Goal: Information Seeking & Learning: Learn about a topic

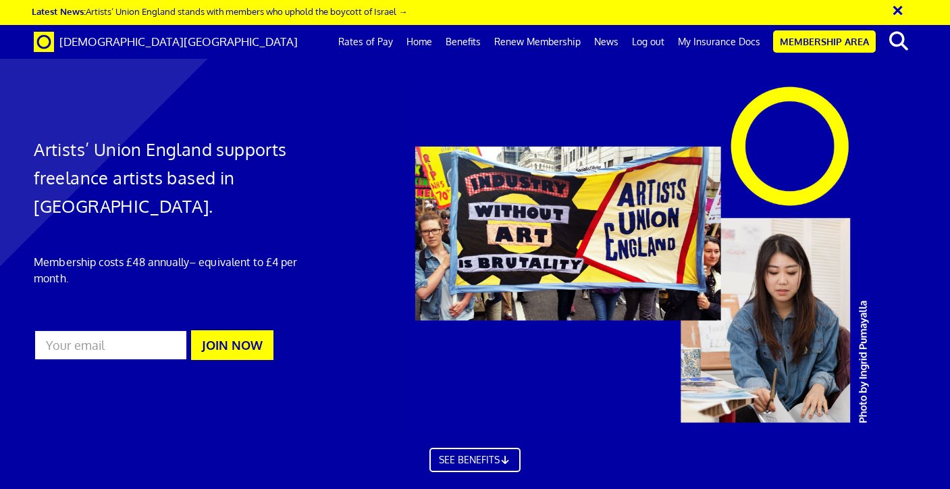
scroll to position [1727, 0]
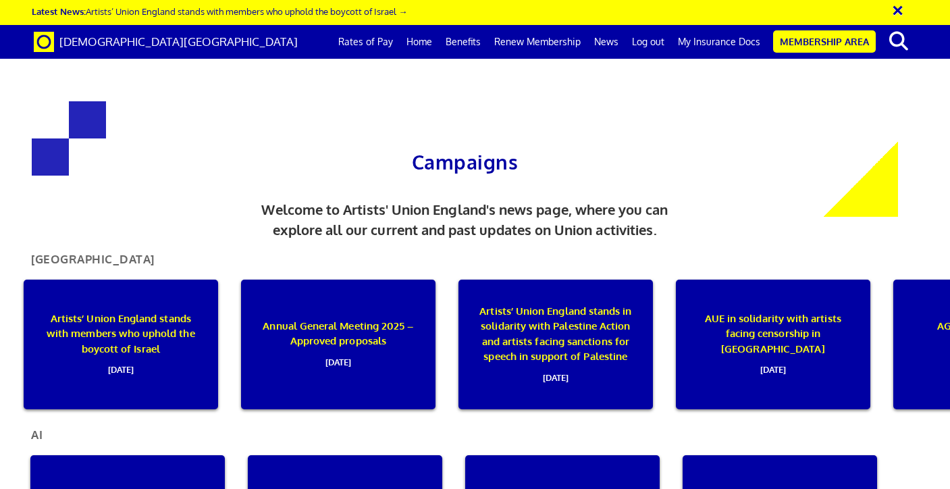
scroll to position [351, 0]
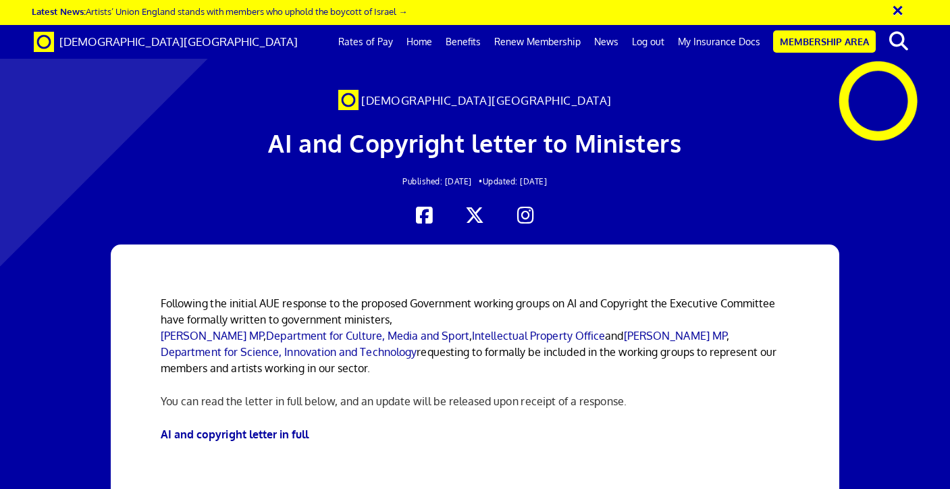
scroll to position [289, 0]
click at [238, 427] on link "AI and copyright letter in full" at bounding box center [235, 434] width 149 height 14
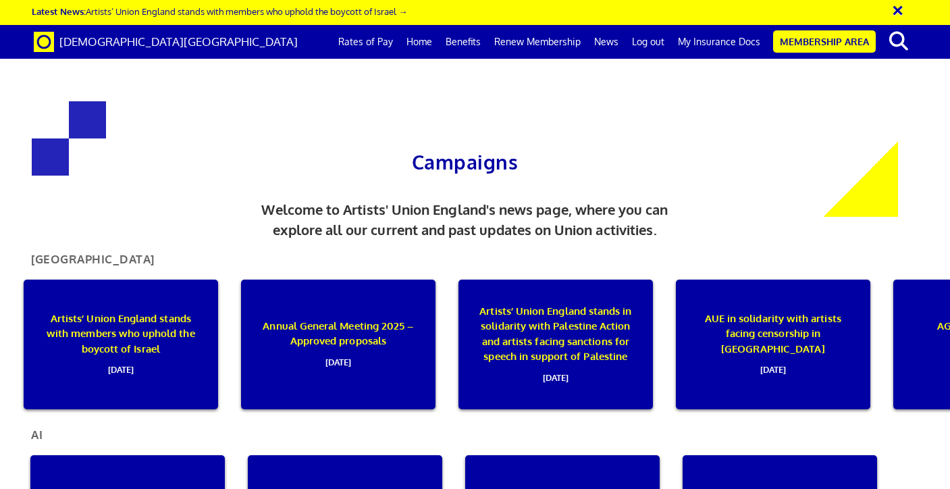
scroll to position [351, 0]
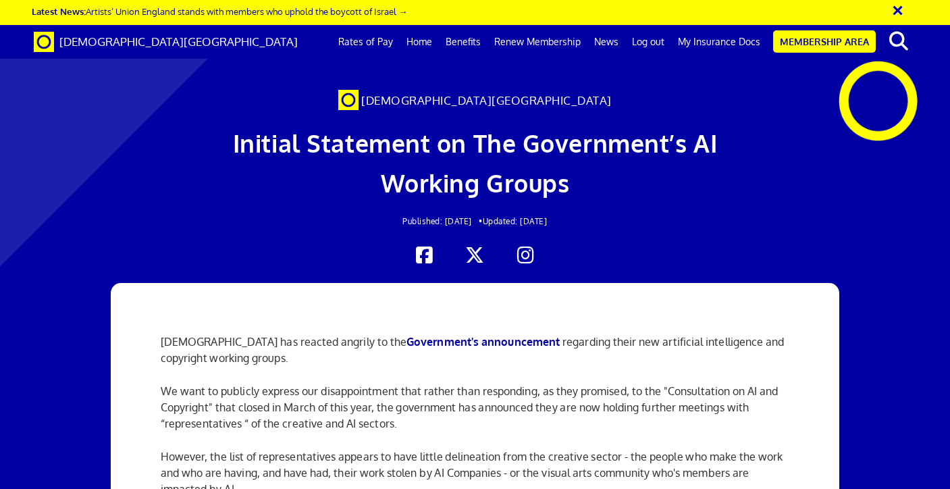
scroll to position [1014, 0]
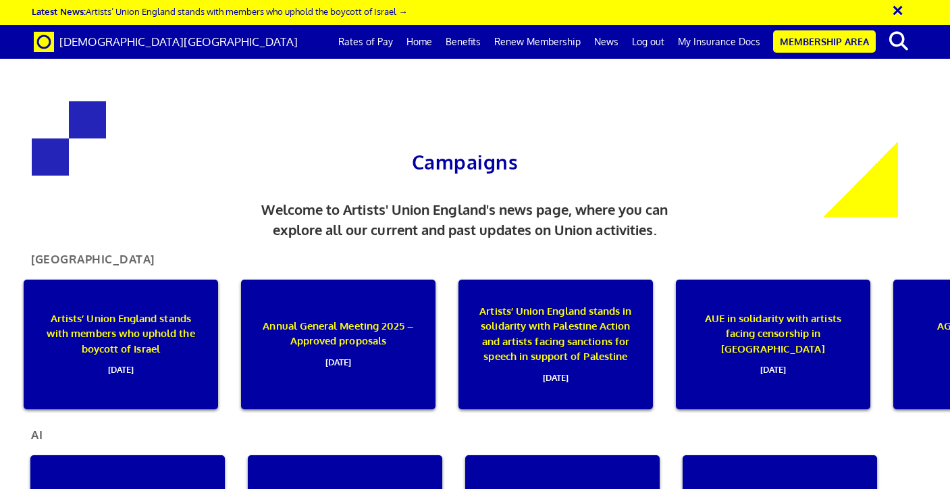
scroll to position [351, 0]
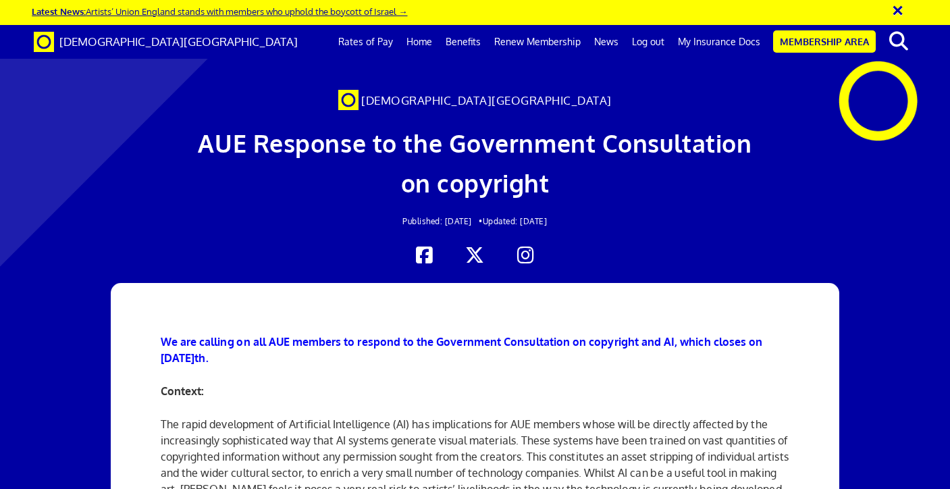
scroll to position [1521, 0]
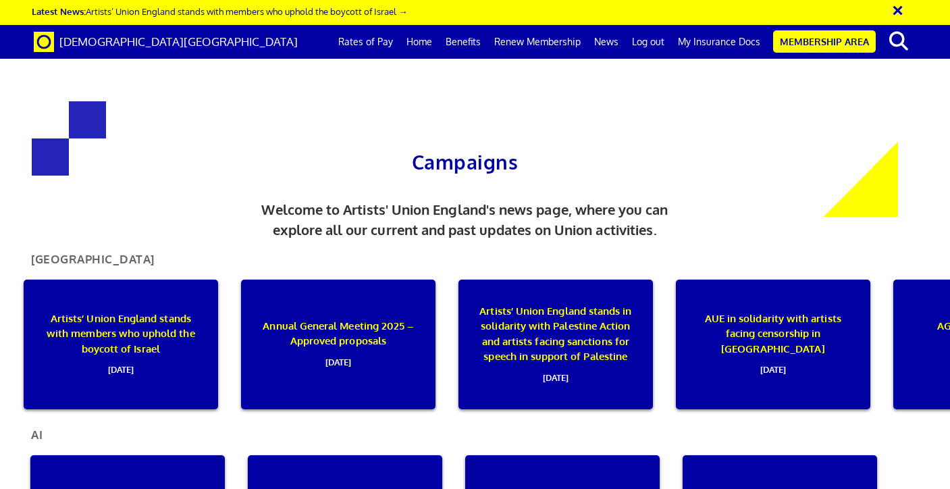
scroll to position [351, 0]
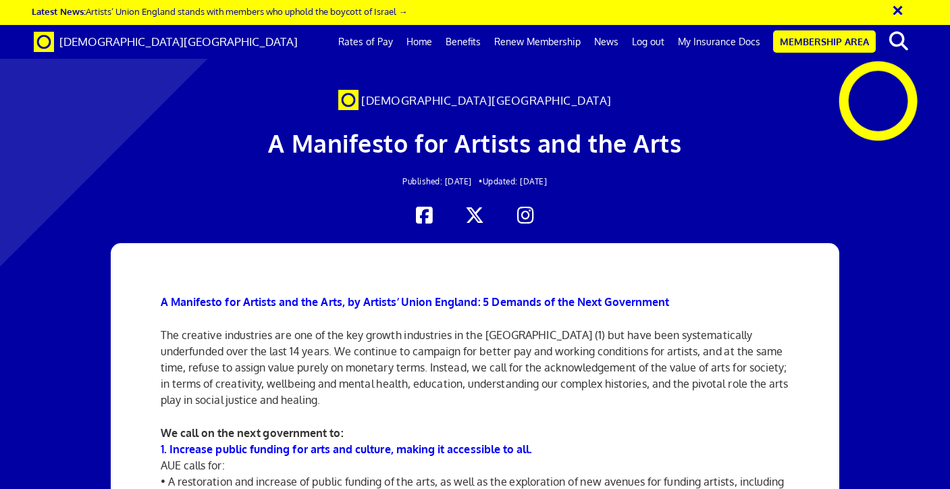
scroll to position [958, 0]
drag, startPoint x: 271, startPoint y: 229, endPoint x: 429, endPoint y: 255, distance: 160.1
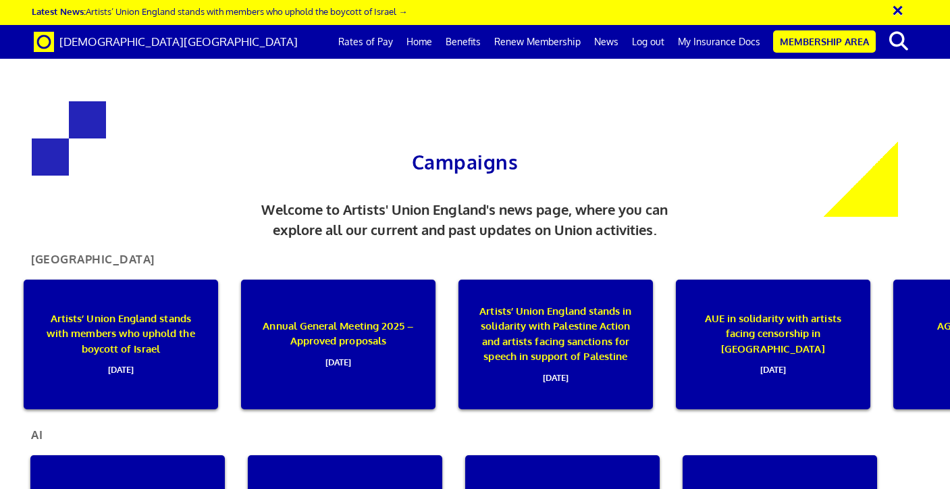
scroll to position [351, 0]
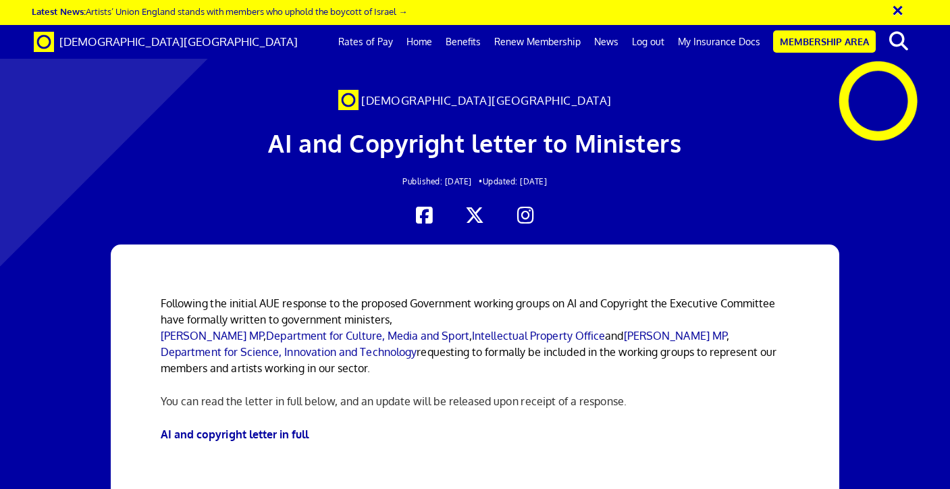
scroll to position [180, 0]
click at [286, 427] on link "AI and copyright letter in full" at bounding box center [235, 434] width 149 height 14
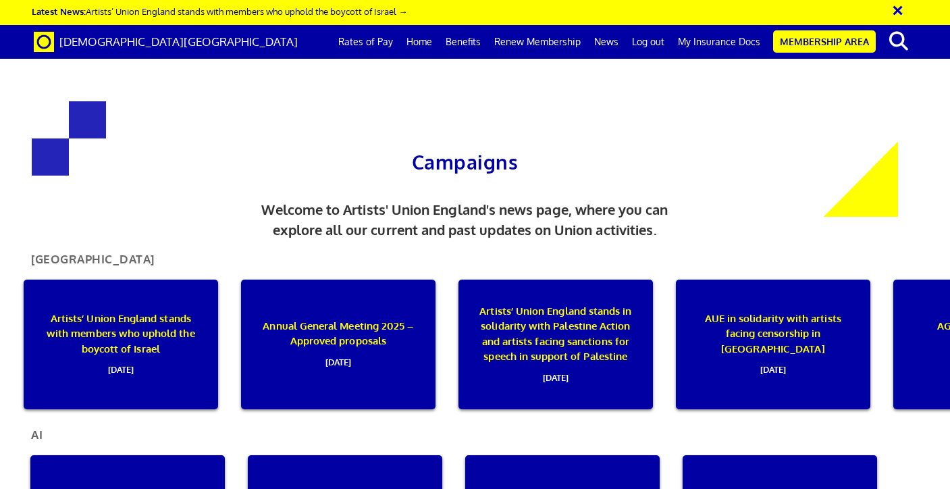
scroll to position [436, 0]
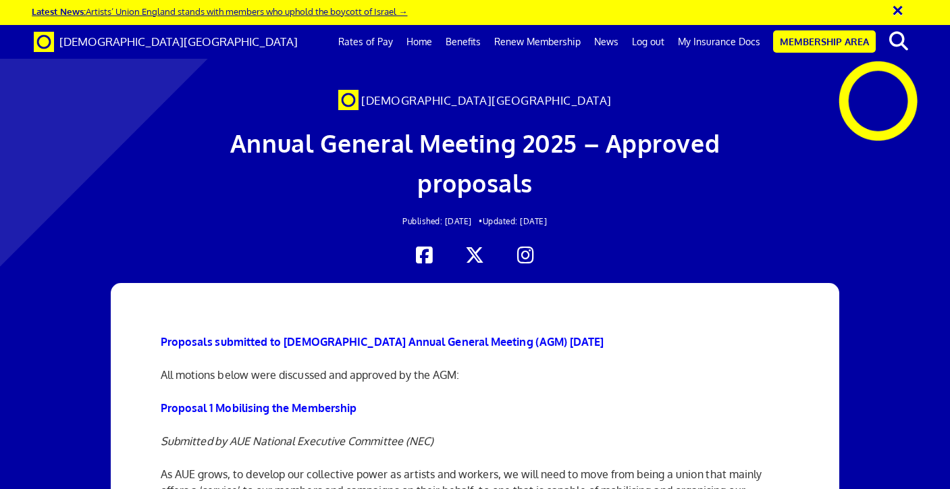
scroll to position [2559, 0]
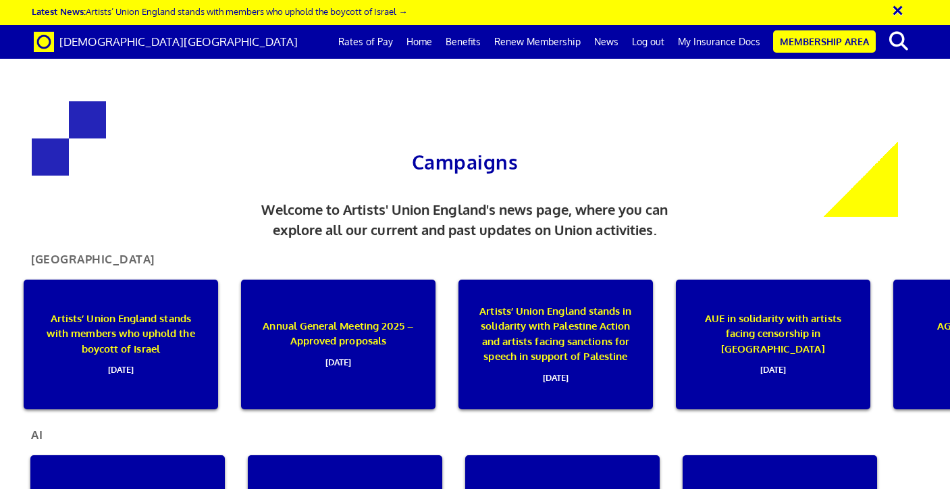
scroll to position [490, 0]
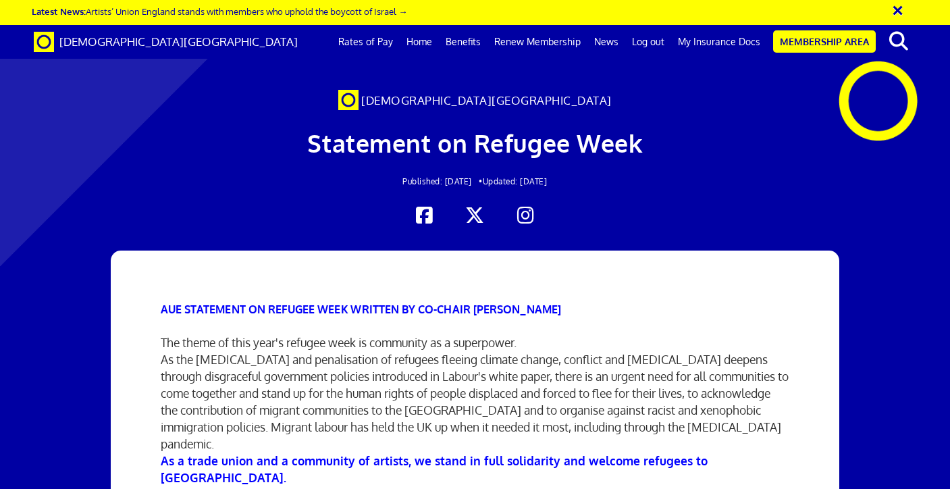
scroll to position [128, 0]
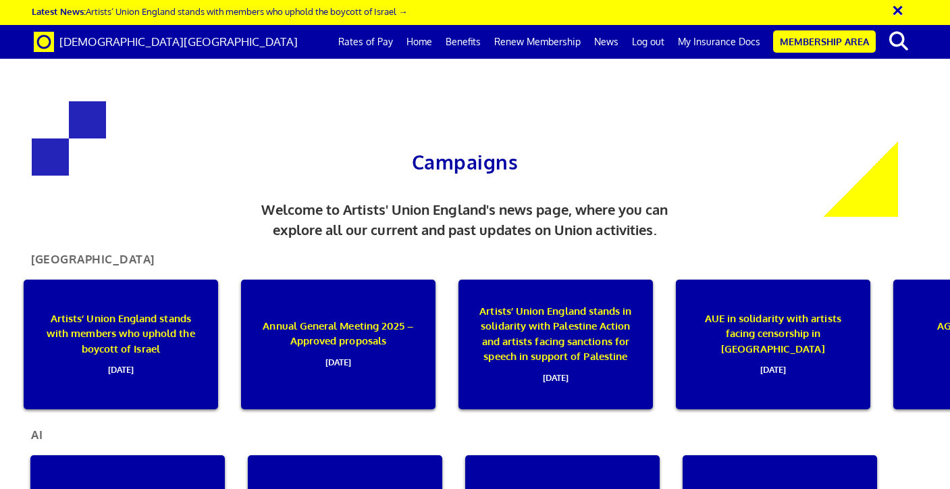
scroll to position [490, 0]
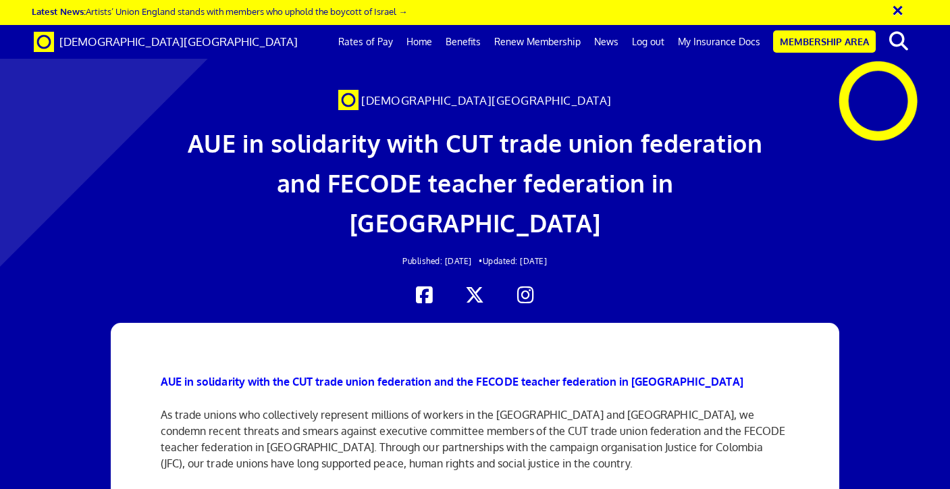
scroll to position [582, 0]
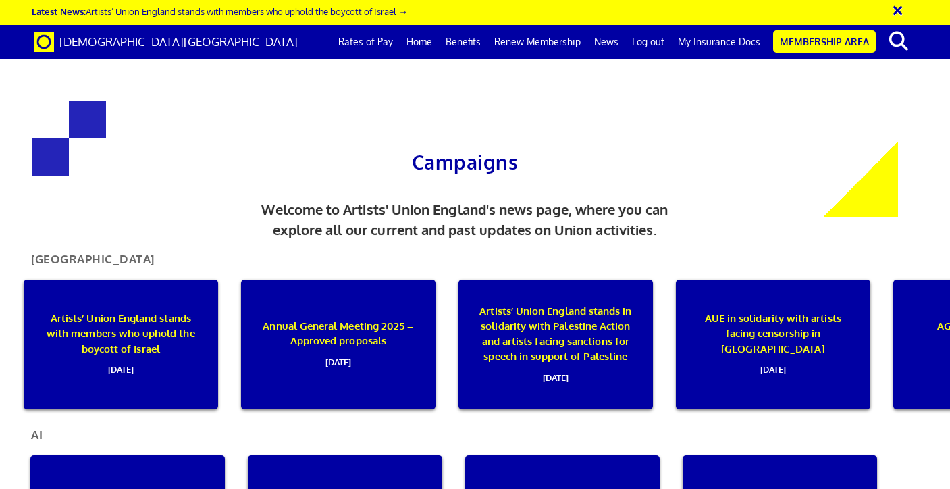
scroll to position [499, 0]
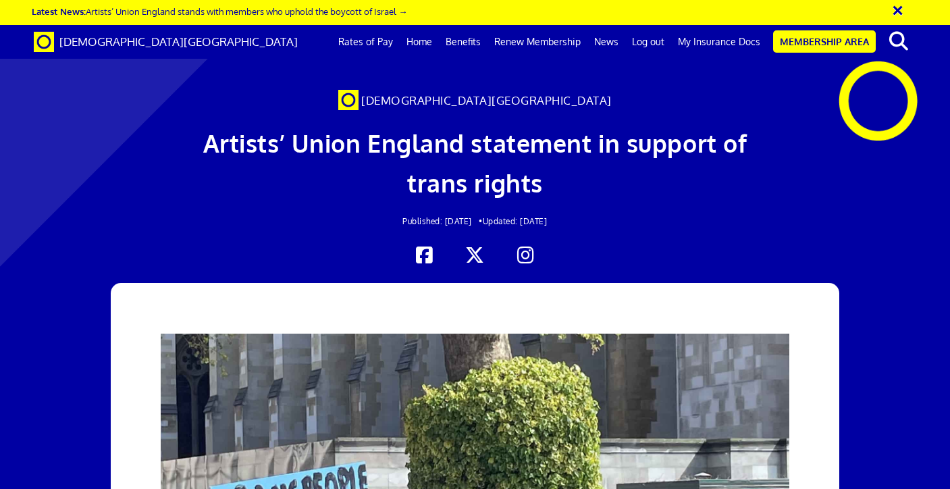
scroll to position [332, 0]
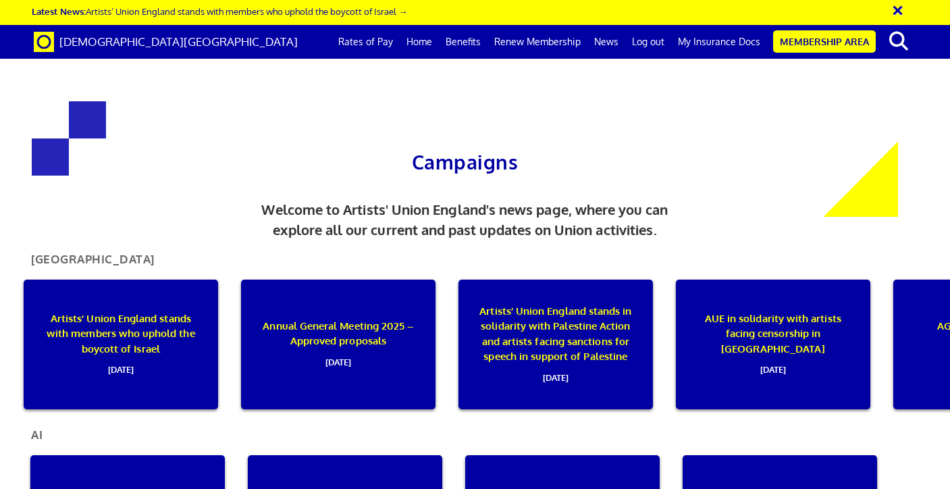
scroll to position [0, 224]
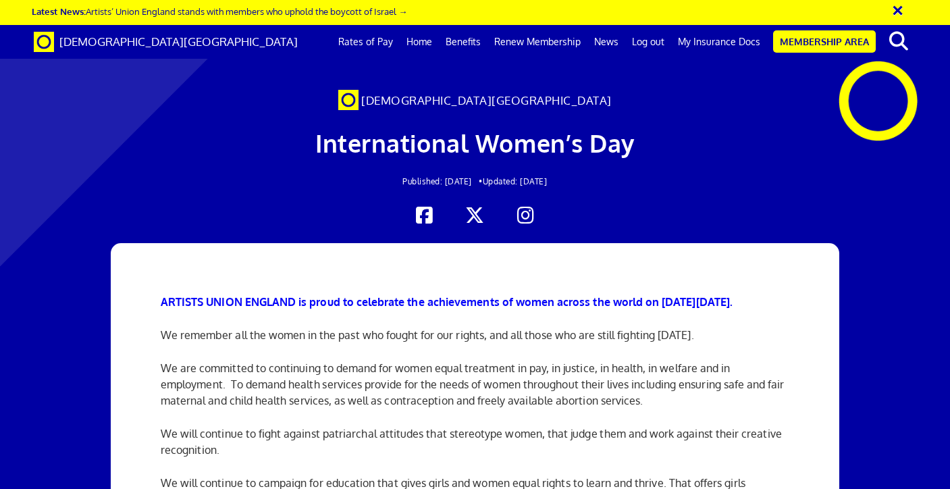
scroll to position [302, 0]
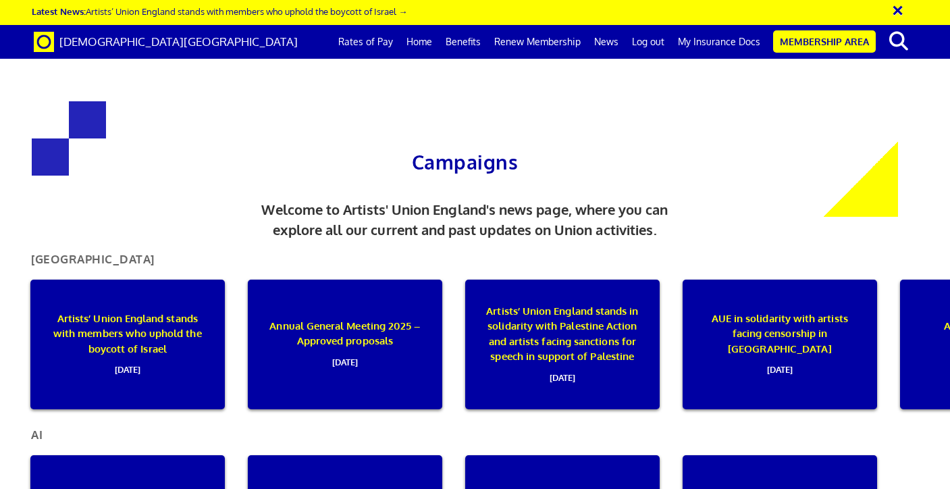
scroll to position [0, 7]
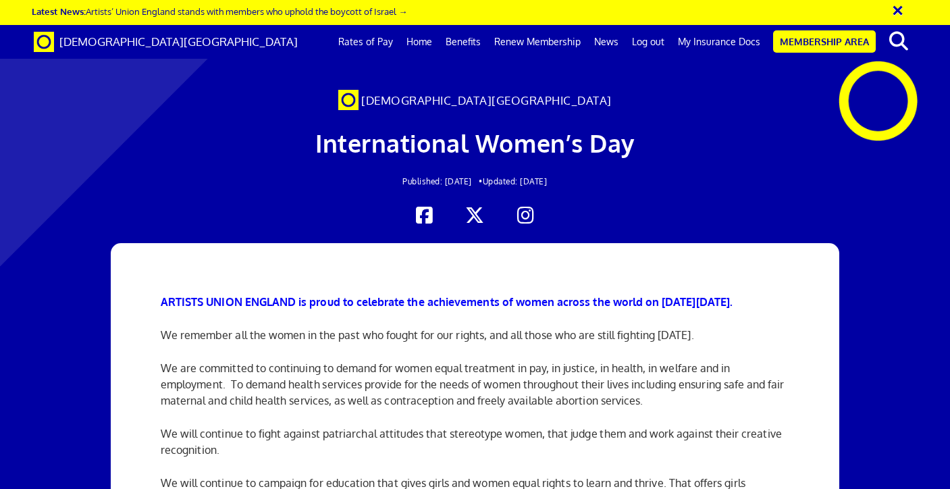
scroll to position [0, 7]
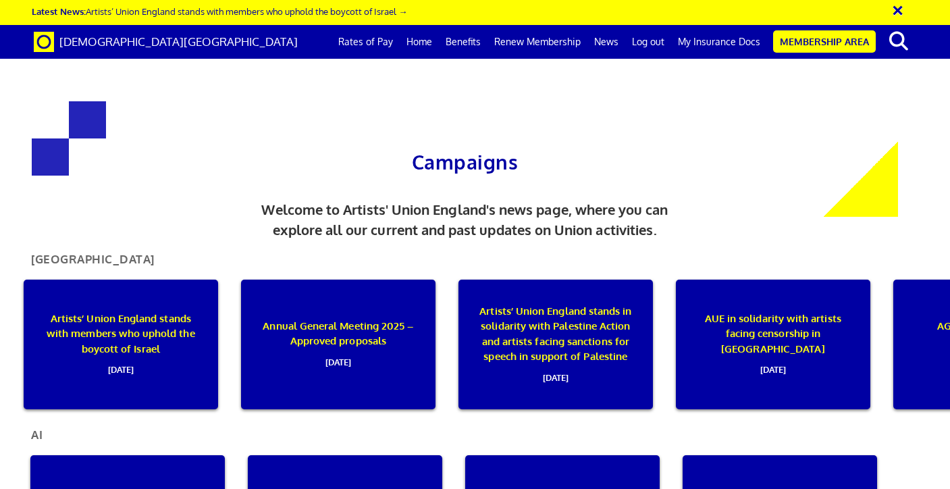
scroll to position [0, 441]
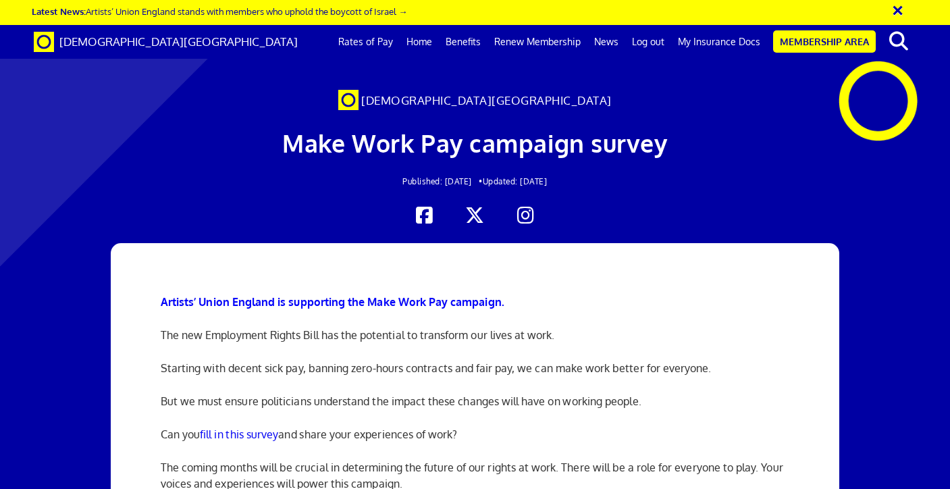
scroll to position [276, 0]
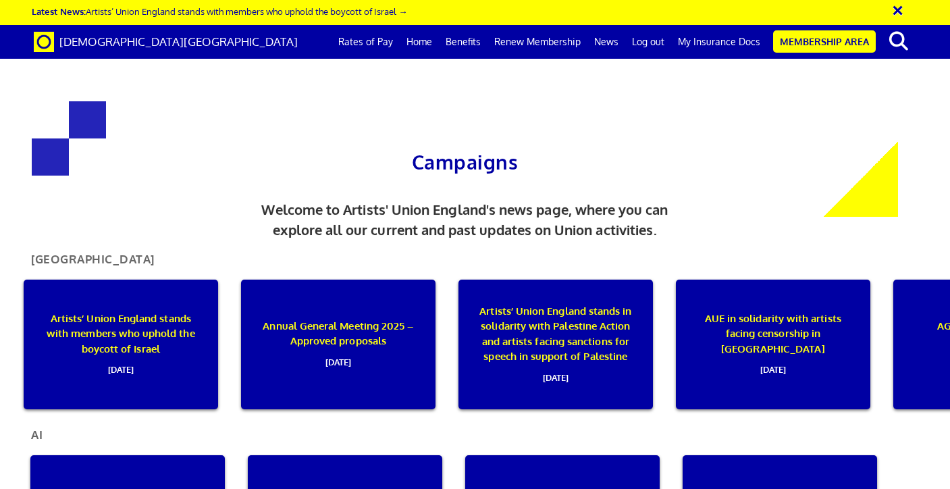
scroll to position [0, 1092]
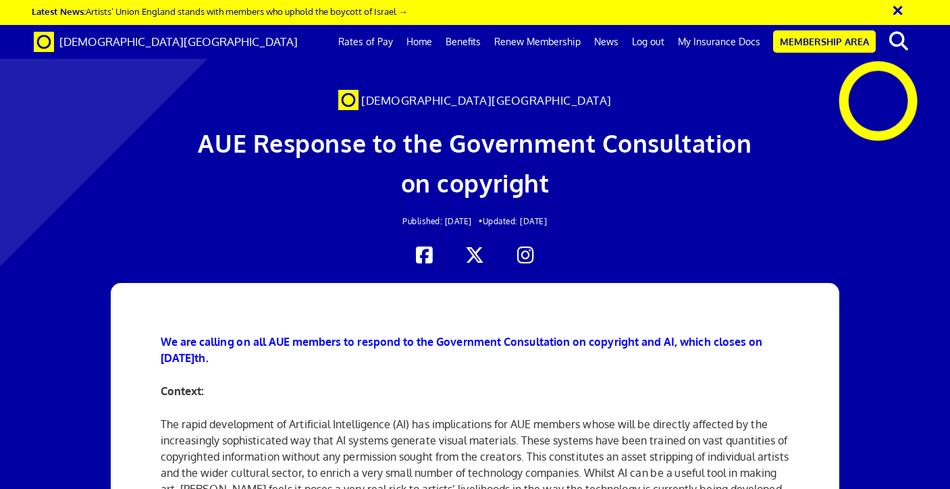
scroll to position [1380, 0]
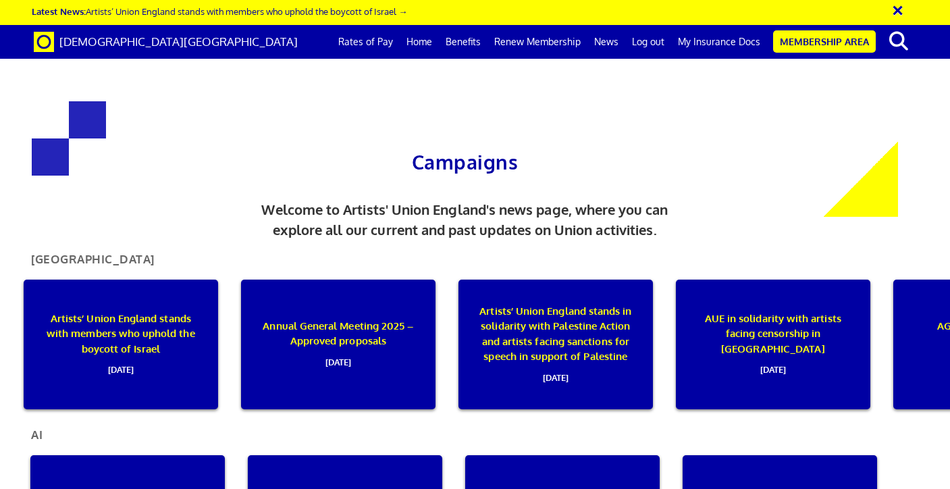
scroll to position [506, 0]
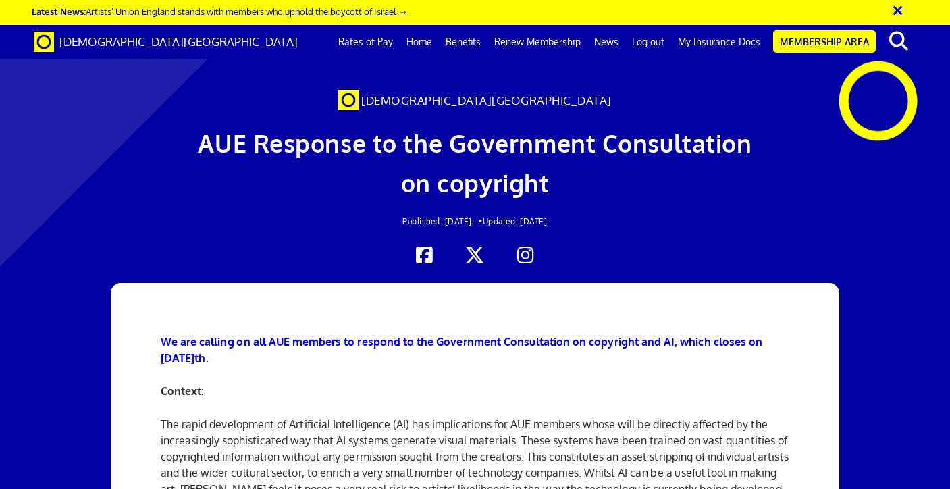
scroll to position [0, 7]
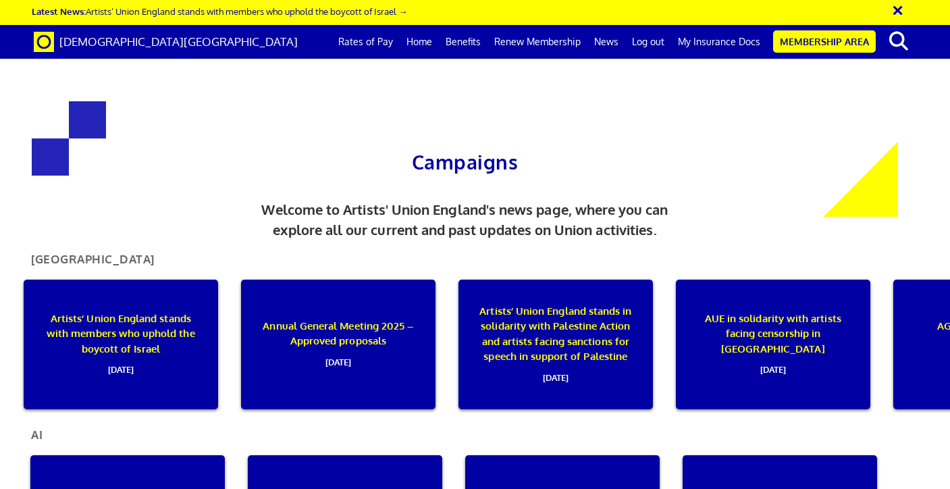
scroll to position [395, 0]
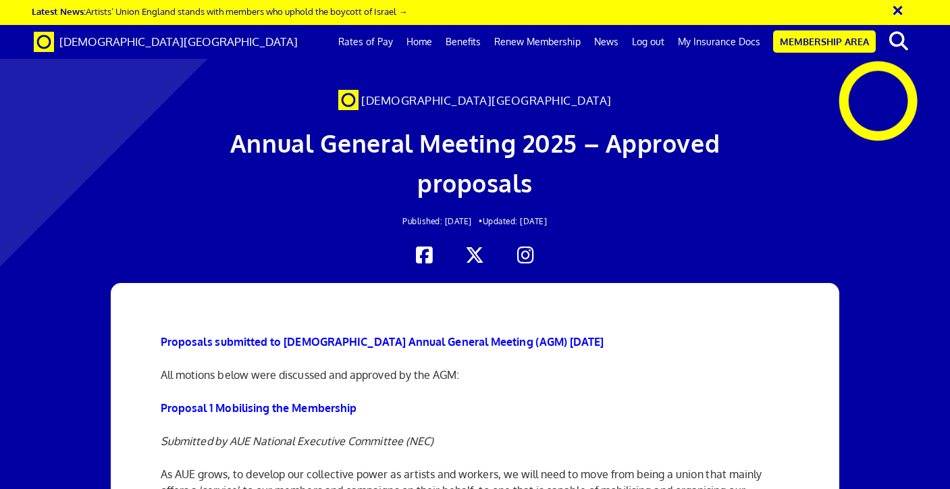
scroll to position [342, 0]
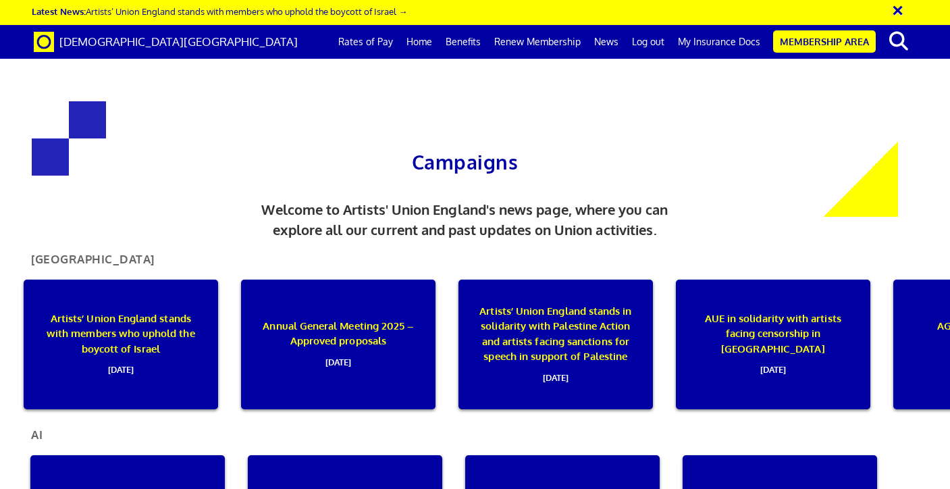
scroll to position [597, 0]
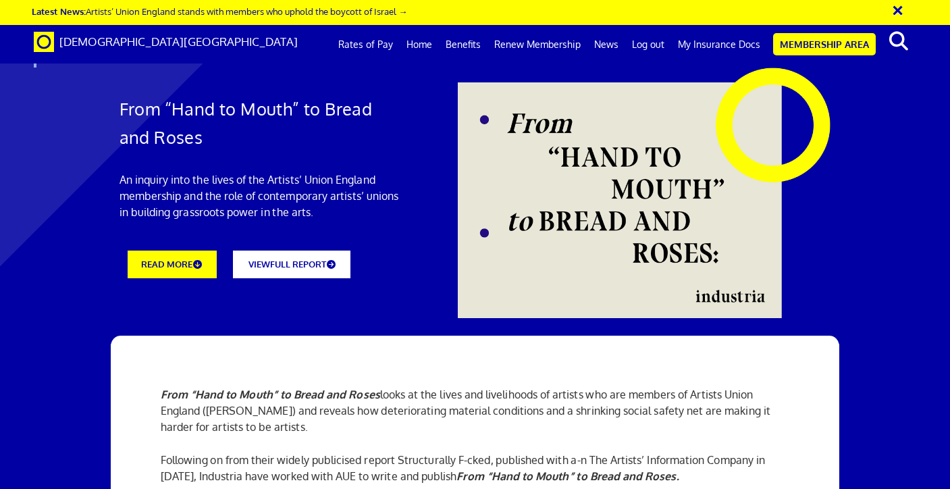
drag, startPoint x: 594, startPoint y: 182, endPoint x: 443, endPoint y: 17, distance: 224.2
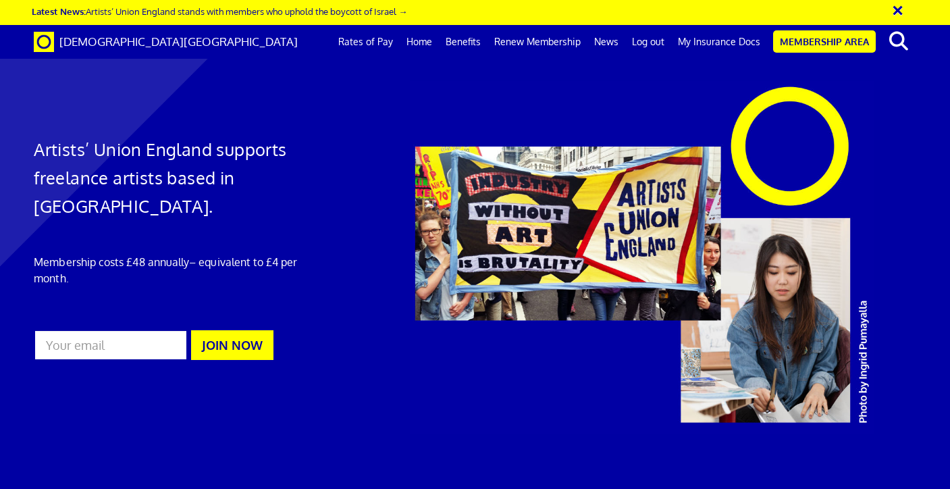
scroll to position [0, 7]
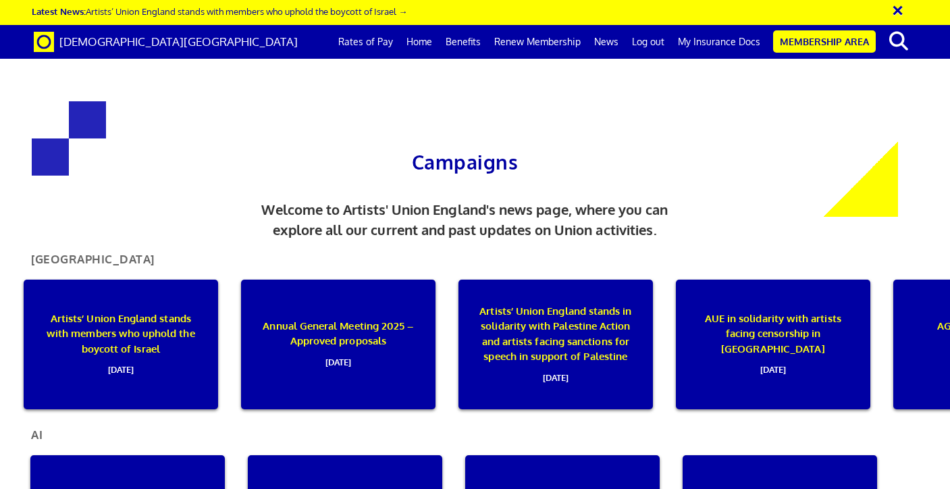
scroll to position [34, 0]
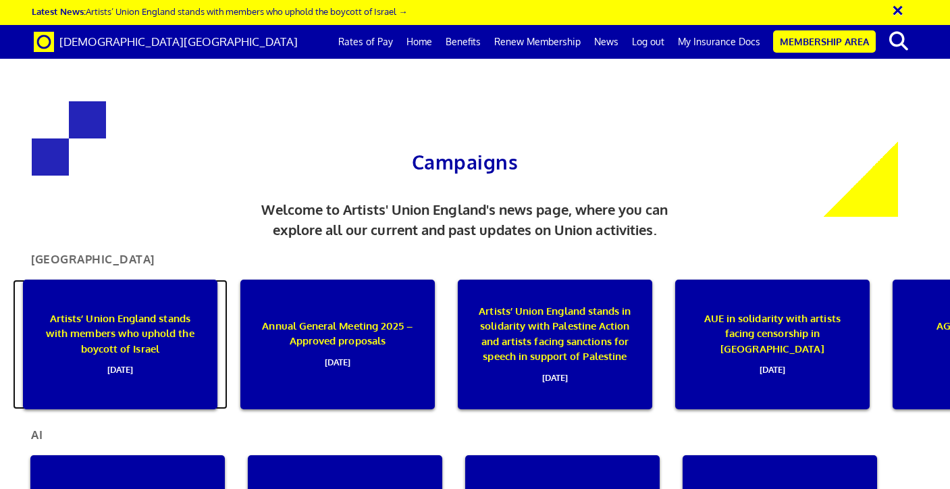
drag, startPoint x: 161, startPoint y: 295, endPoint x: 170, endPoint y: 298, distance: 9.2
click at [161, 311] on p "Artists’ Union England stands with members who uphold the boycott of Israel [DA…" at bounding box center [120, 344] width 155 height 66
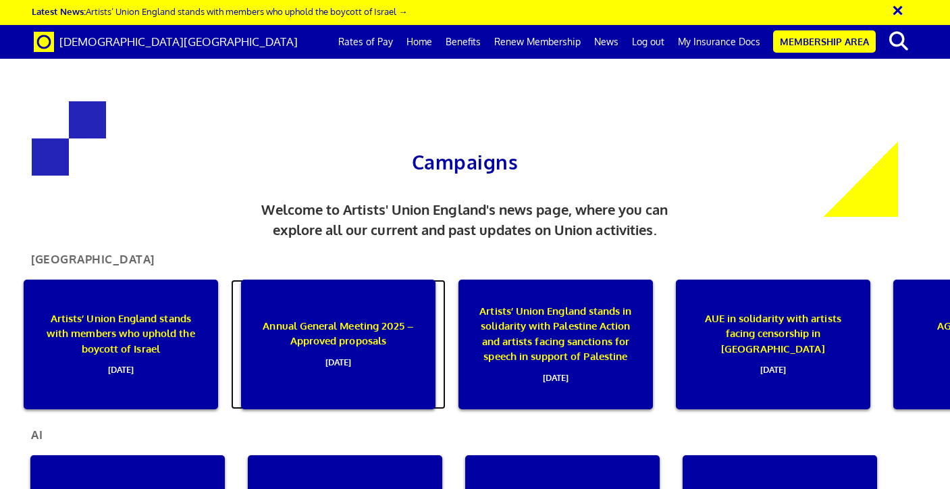
click at [301, 319] on p "Annual General Meeting 2025 – Approved proposals 02 July 2025" at bounding box center [338, 344] width 155 height 51
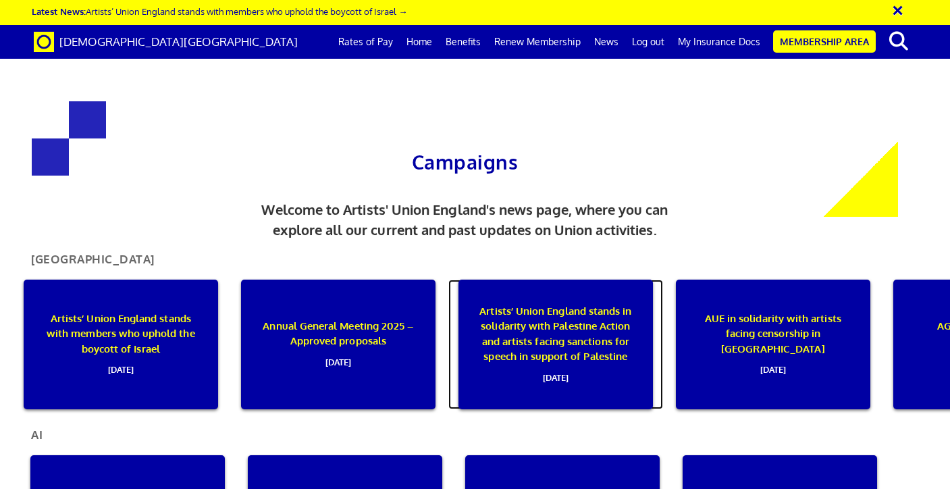
click at [581, 304] on p "Artists’ Union England stands in solidarity with Palestine Action and artists f…" at bounding box center [555, 345] width 155 height 82
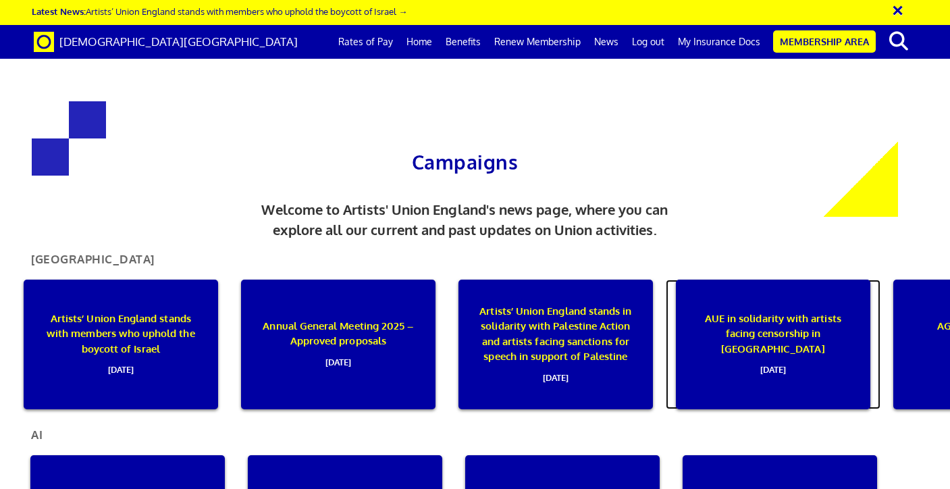
click at [746, 311] on p "AUE in solidarity with artists facing censorship in Germany 05 December 2024" at bounding box center [773, 344] width 155 height 66
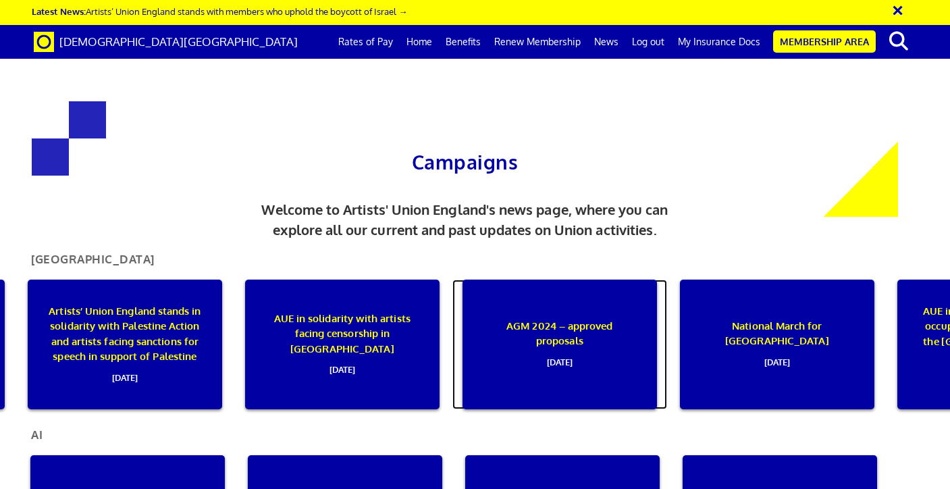
click at [619, 319] on p "AGM 2024 – approved proposals 25 July 2024" at bounding box center [559, 344] width 155 height 51
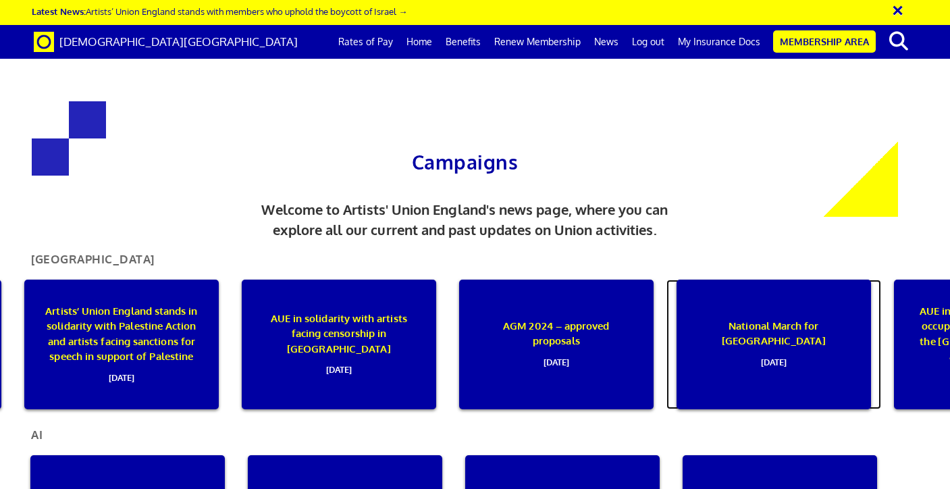
click at [743, 319] on p "National March for Palestine 05 July 2024" at bounding box center [773, 344] width 155 height 51
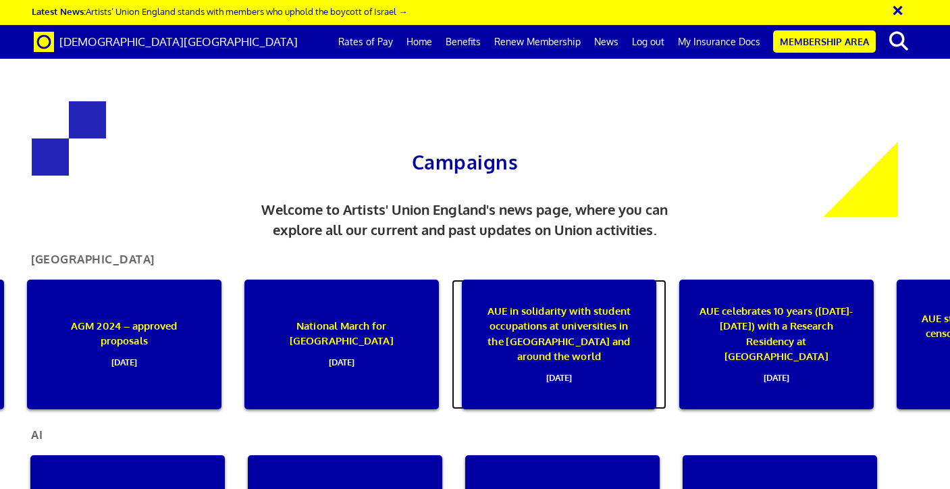
click at [600, 304] on p "AUE in solidarity with student occupations at universities in the UK and around…" at bounding box center [558, 345] width 155 height 82
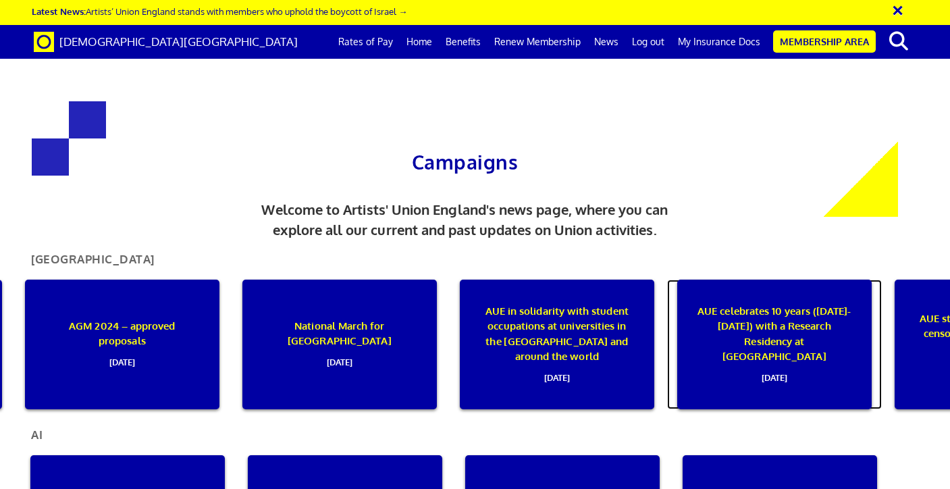
click at [714, 304] on p "AUE celebrates 10 years (2014-2024) with a Research Residency at Chelsea Space …" at bounding box center [774, 345] width 155 height 82
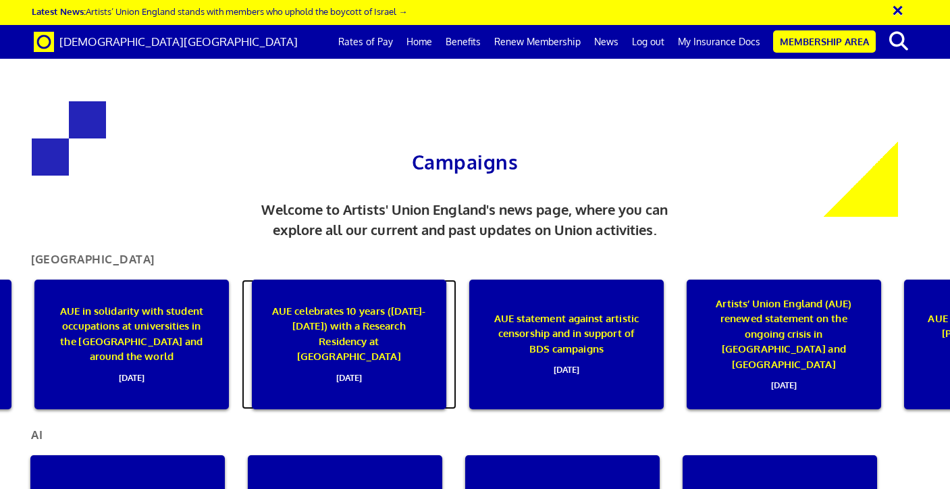
scroll to position [0, 1309]
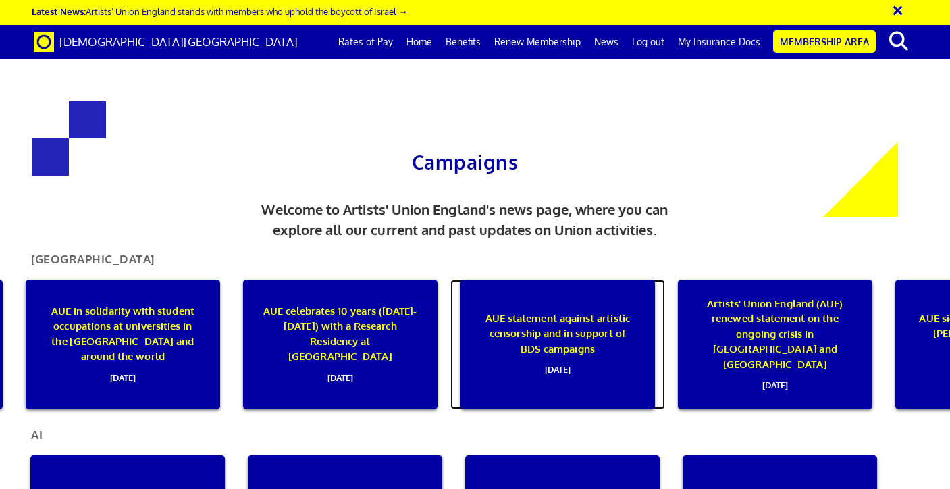
click at [542, 311] on p "AUE statement against artistic censorship and in support of BDS campaigns 10 Ap…" at bounding box center [557, 344] width 155 height 66
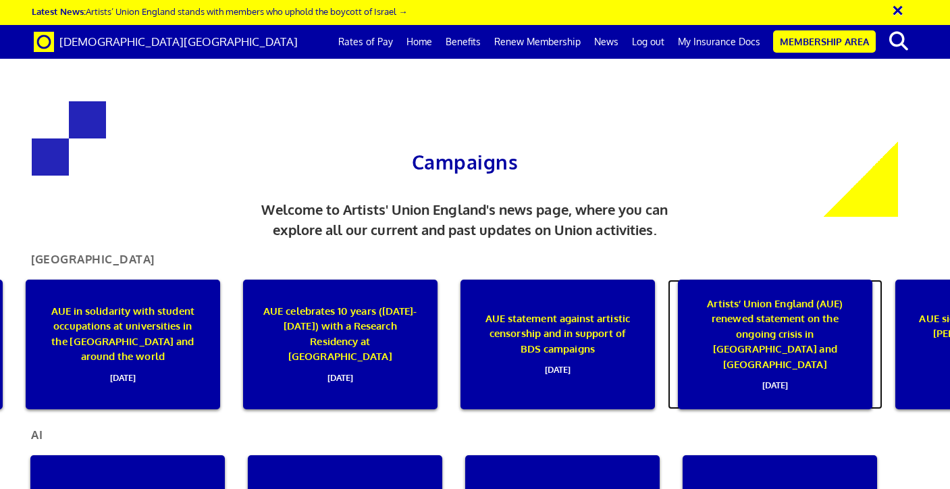
click at [772, 297] on p "Artists’ Union England (AUE) renewed statement on the ongoing crisis in Israel …" at bounding box center [775, 344] width 155 height 97
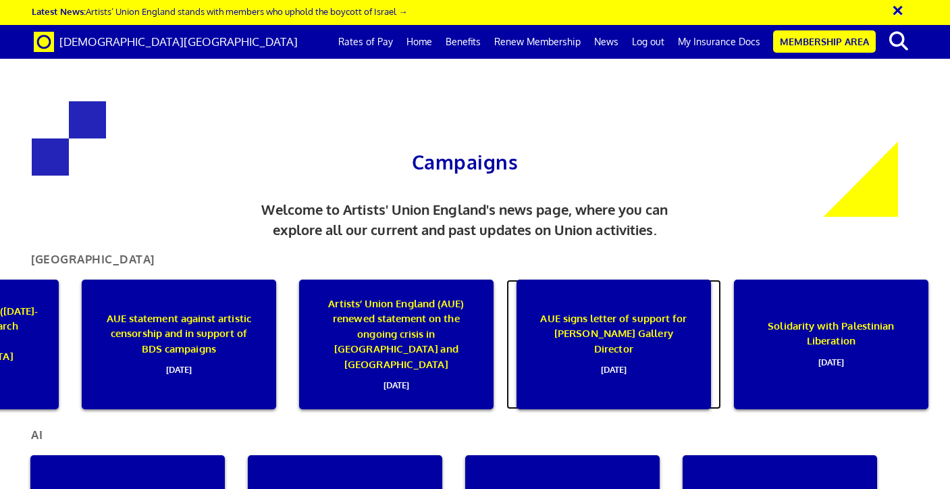
click at [696, 291] on div "AUE signs letter of support for Whitworth Gallery Director 04 March 2022" at bounding box center [614, 345] width 194 height 130
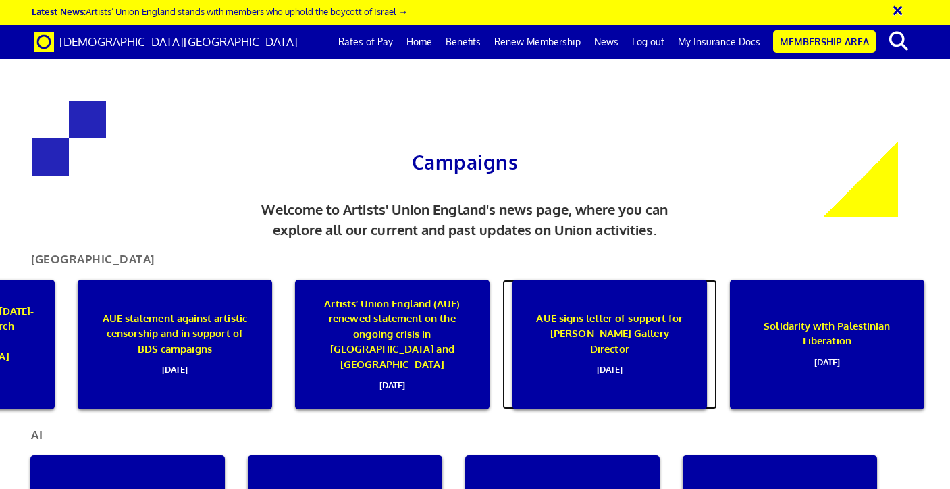
scroll to position [0, 1694]
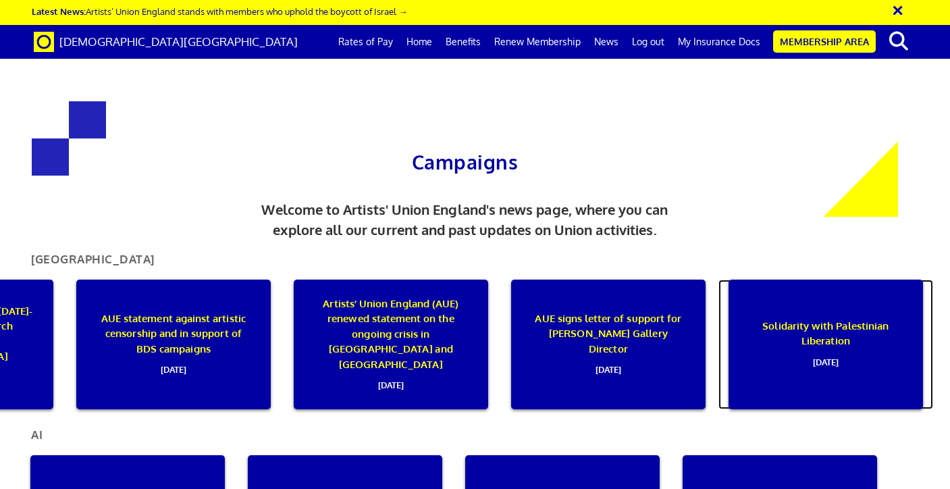
click at [789, 319] on p "Solidarity with Palestinian Liberation 05 July 2021" at bounding box center [825, 344] width 155 height 51
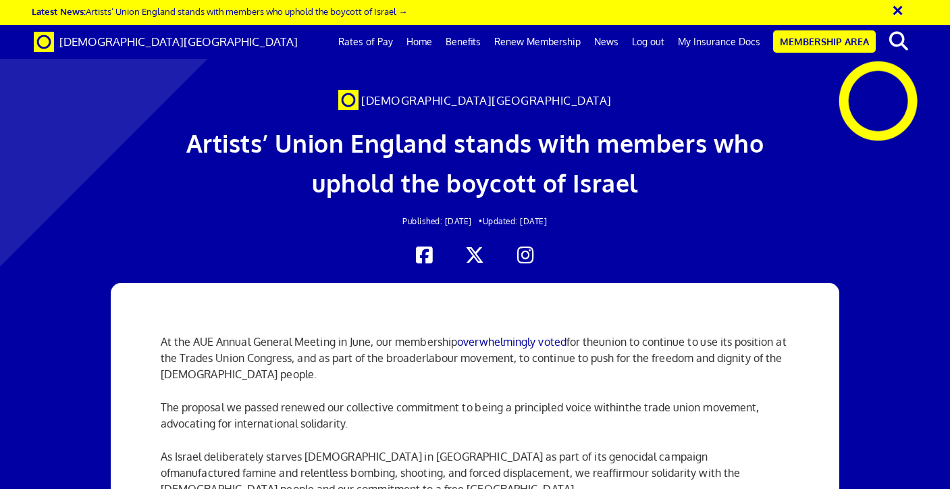
scroll to position [1062, 0]
drag, startPoint x: 353, startPoint y: 243, endPoint x: 377, endPoint y: 215, distance: 36.4
drag, startPoint x: 612, startPoint y: 269, endPoint x: 597, endPoint y: 269, distance: 14.9
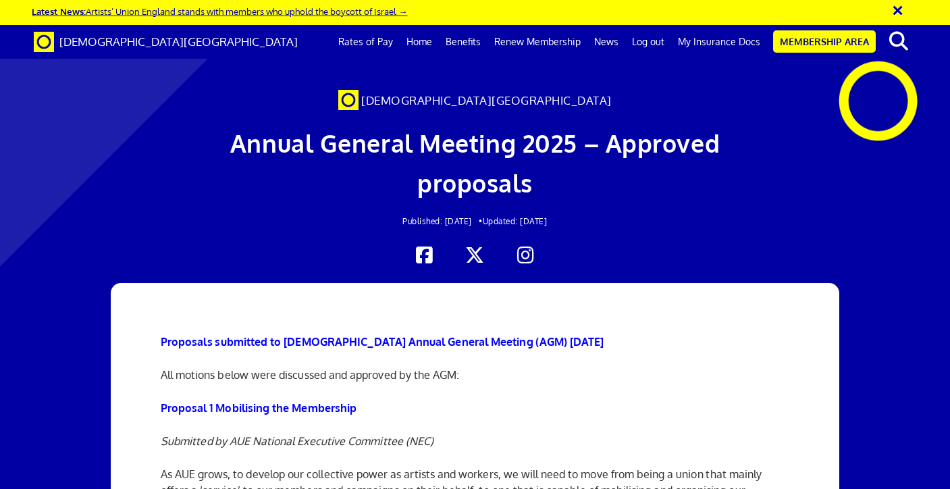
scroll to position [1175, 0]
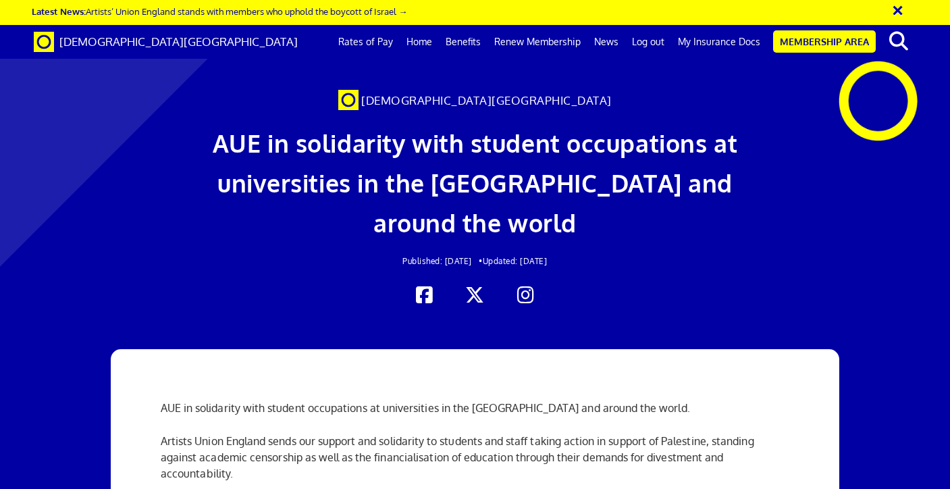
scroll to position [0, 7]
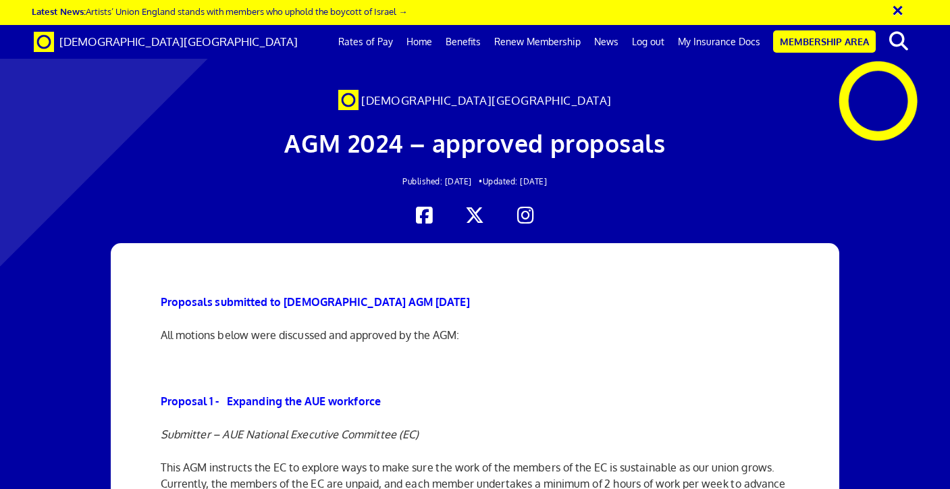
scroll to position [17, 0]
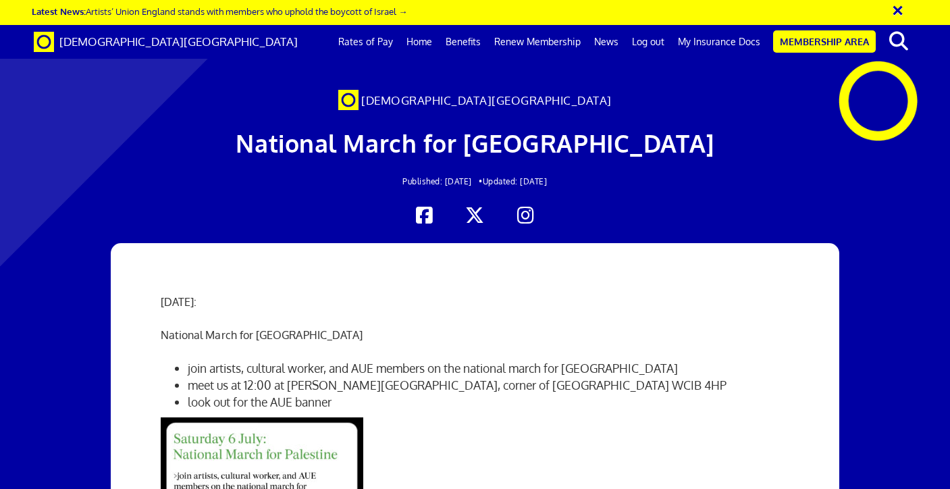
scroll to position [0, 7]
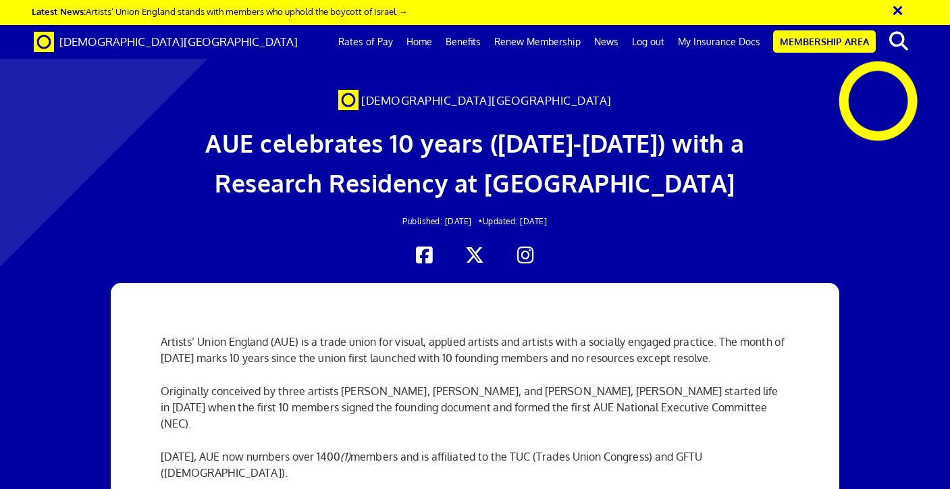
scroll to position [0, 7]
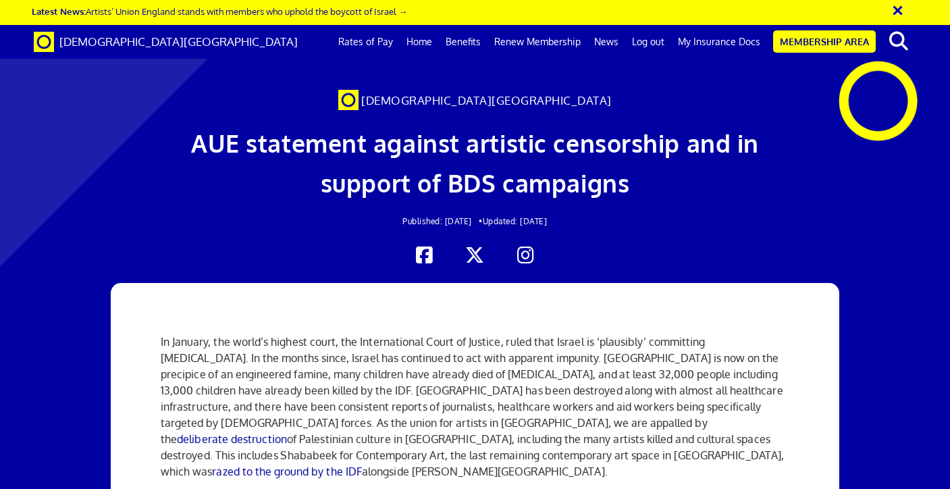
scroll to position [0, 7]
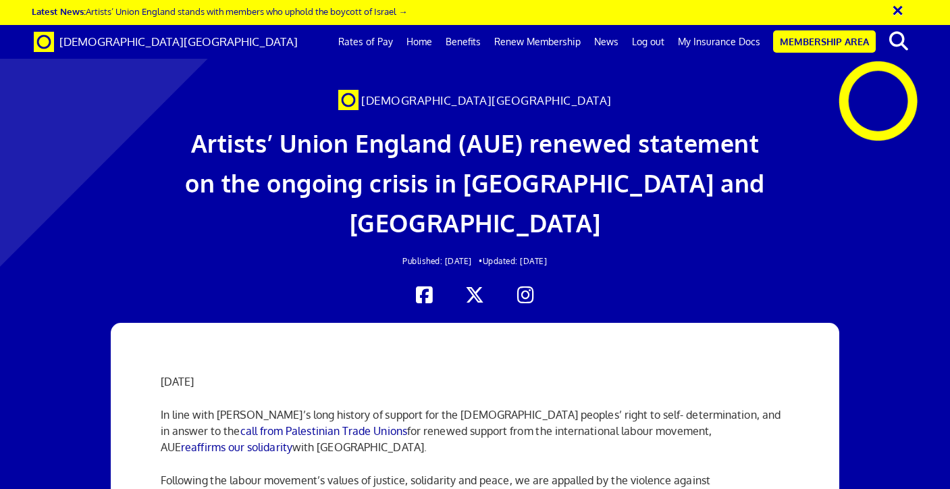
scroll to position [0, 7]
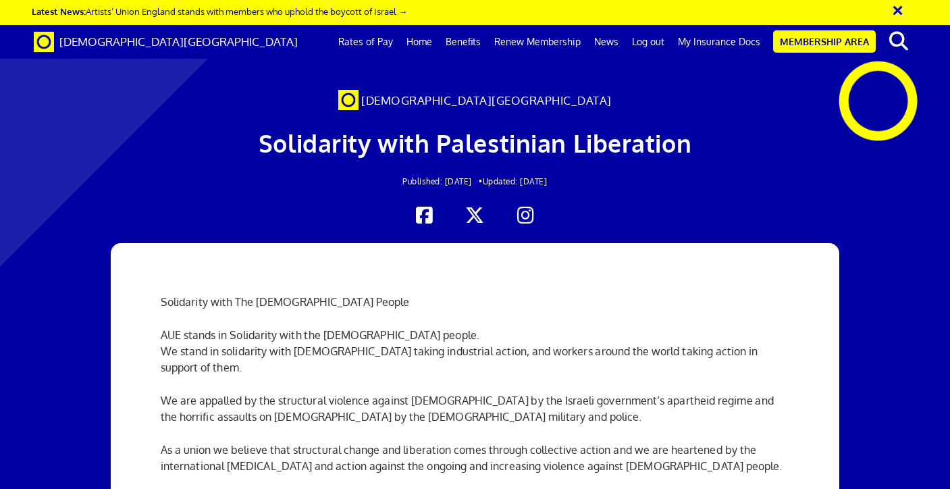
scroll to position [0, 7]
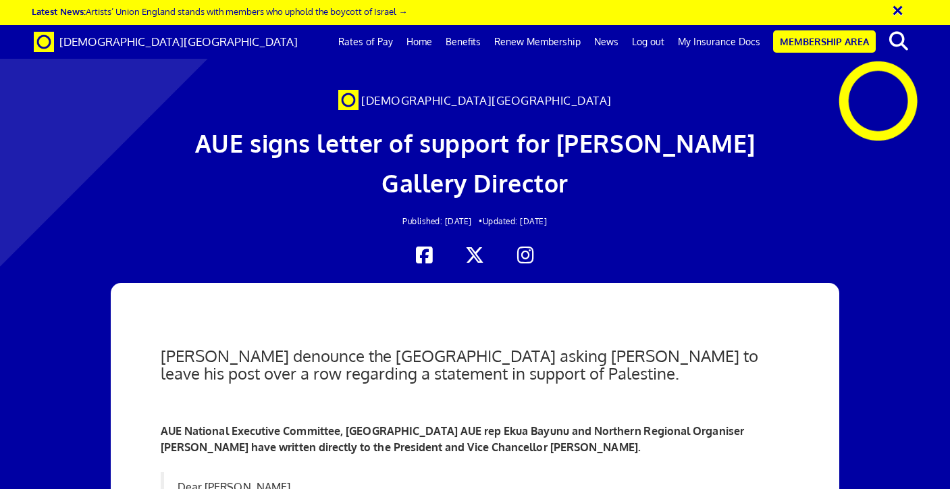
scroll to position [0, 7]
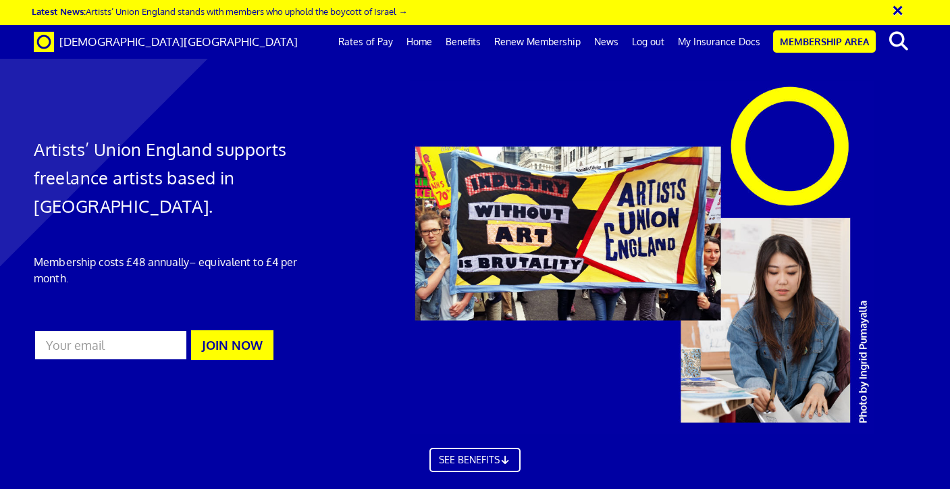
scroll to position [0, 866]
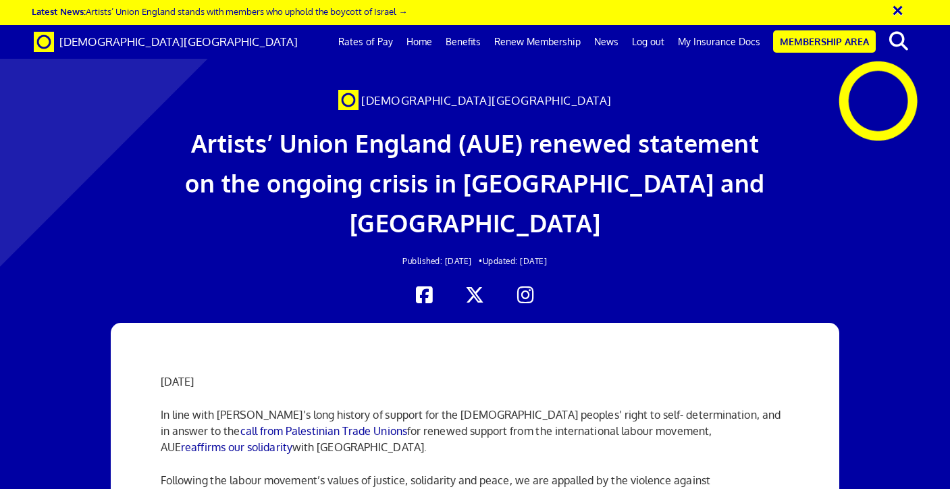
scroll to position [1188, 0]
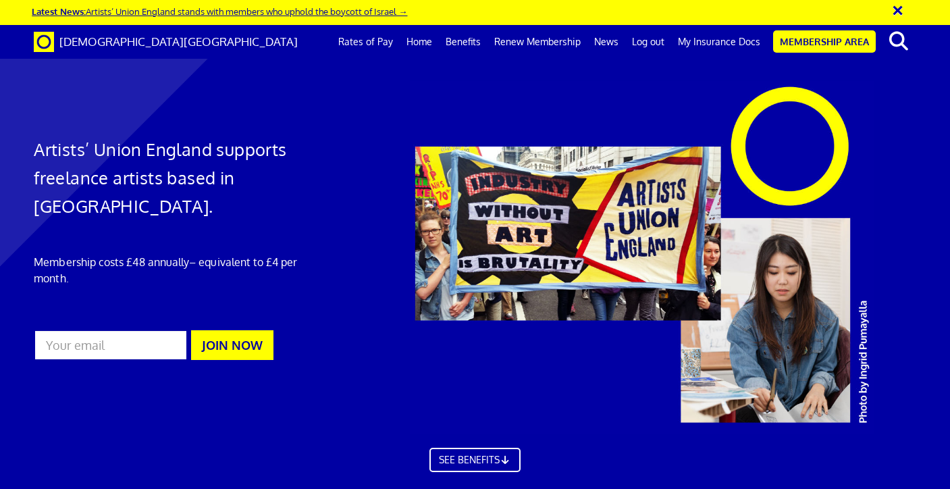
scroll to position [0, 7]
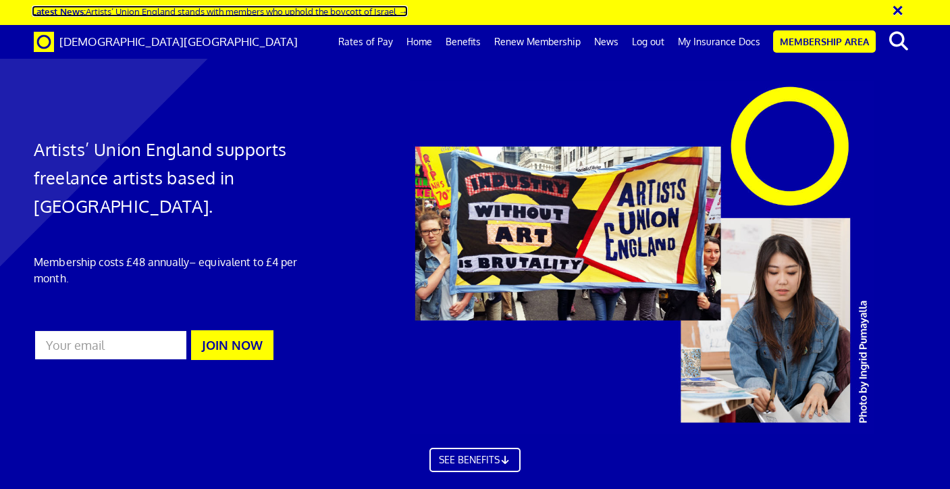
click at [313, 16] on link "Latest News: Artists’ Union England stands with members who uphold the boycott …" at bounding box center [219, 10] width 375 height 11
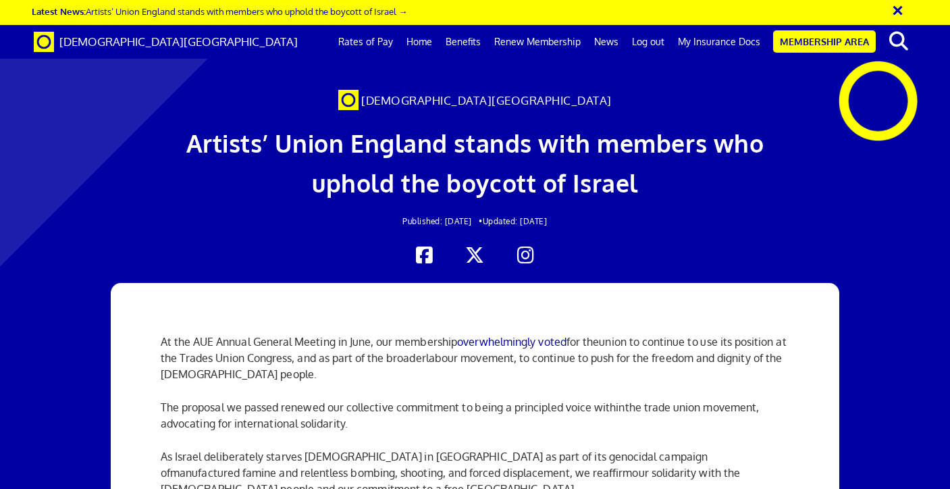
scroll to position [1535, 0]
drag, startPoint x: 384, startPoint y: 204, endPoint x: 429, endPoint y: 150, distance: 70.5
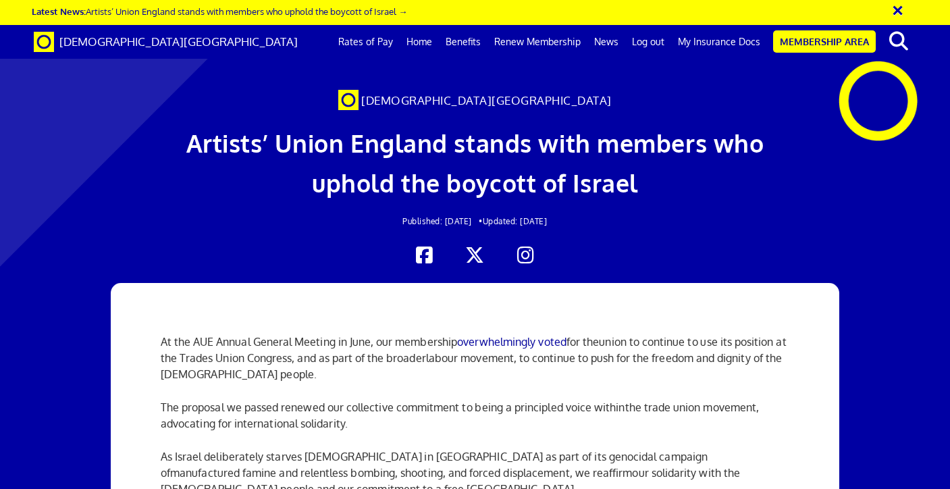
drag, startPoint x: 306, startPoint y: 221, endPoint x: 390, endPoint y: 226, distance: 84.5
drag, startPoint x: 527, startPoint y: 226, endPoint x: 392, endPoint y: 186, distance: 140.2
drag, startPoint x: 383, startPoint y: 184, endPoint x: 388, endPoint y: 9, distance: 175.0
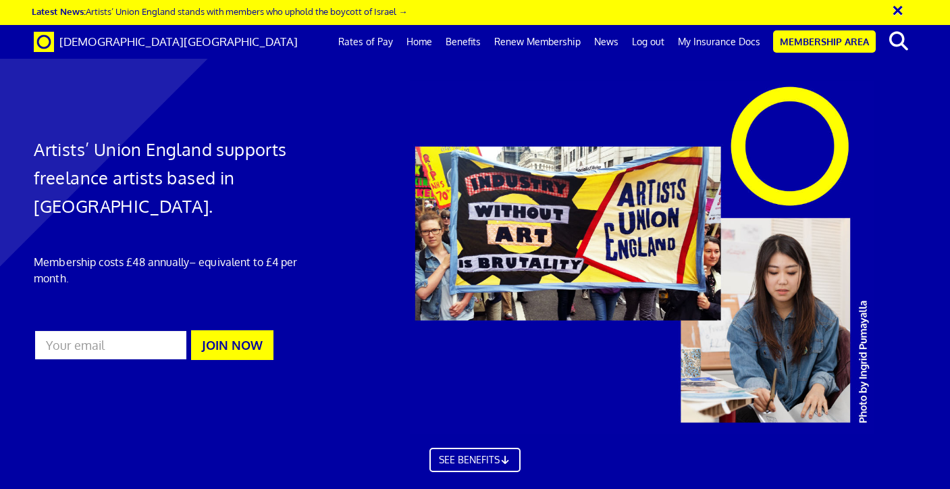
scroll to position [0, 7]
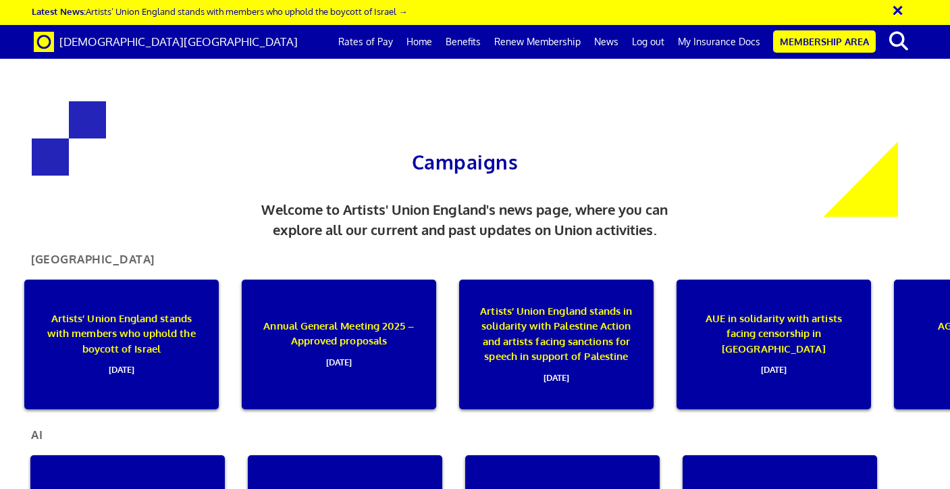
scroll to position [0, 7]
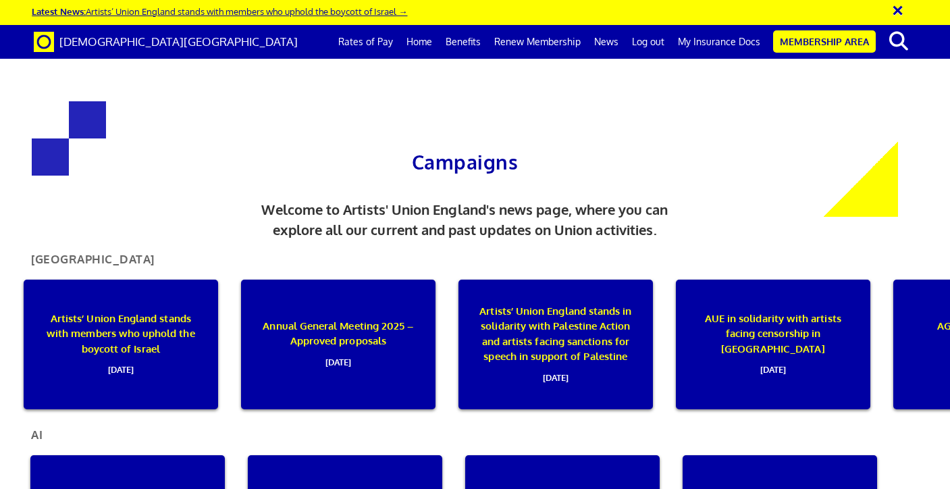
drag, startPoint x: 373, startPoint y: 11, endPoint x: 88, endPoint y: 14, distance: 285.0
click at [88, 14] on div "× Latest News: Artists’ Union England stands with members who uphold the boycot…" at bounding box center [471, 13] width 878 height 16
copy link "Artists’ Union England stands with members who uphold the boycott of Israel →"
